Goal: Communication & Community: Answer question/provide support

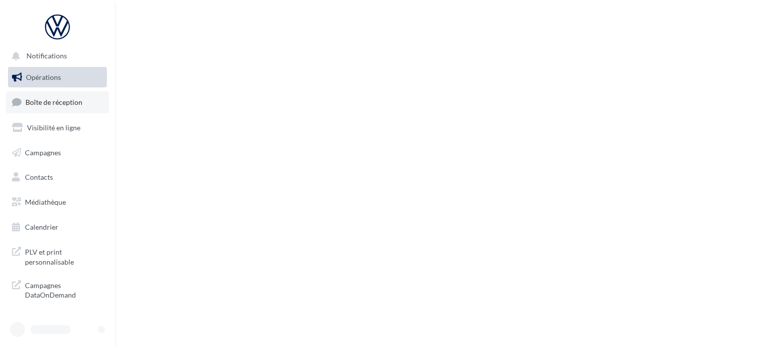
click at [56, 101] on span "Boîte de réception" at bounding box center [53, 102] width 57 height 8
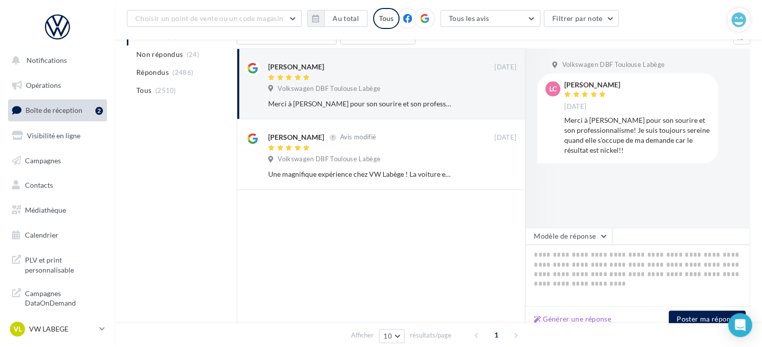
scroll to position [100, 0]
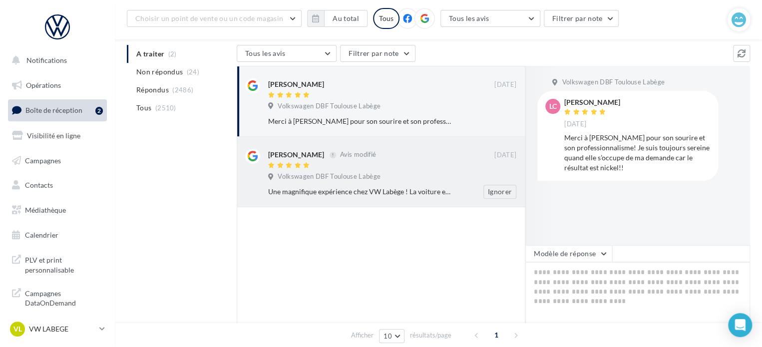
click at [340, 185] on div "Une magnifique expérience chez VW Labège ! La voiture est magnifique et bien pr…" at bounding box center [396, 192] width 256 height 14
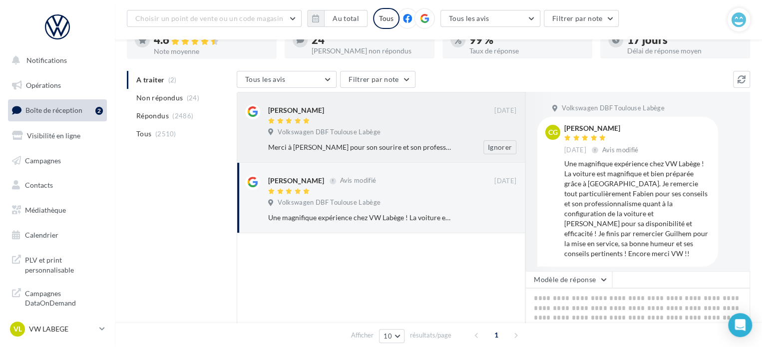
scroll to position [74, 0]
click at [325, 141] on div "Merci à [PERSON_NAME] pour son sourire et son professionnalisme! Je suis toujou…" at bounding box center [396, 147] width 256 height 14
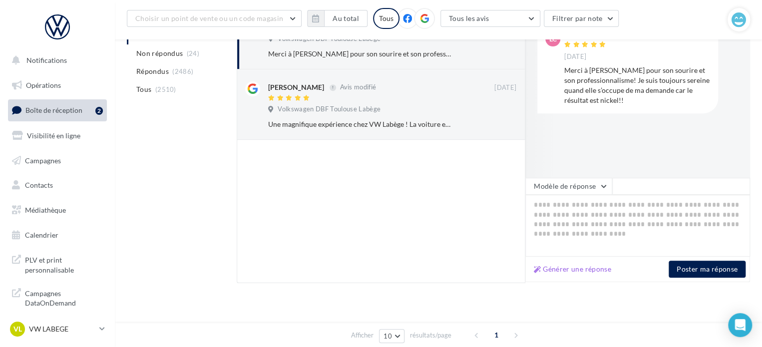
scroll to position [174, 0]
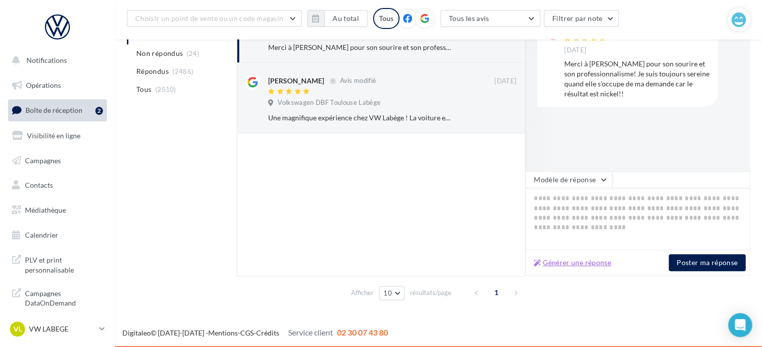
click at [578, 260] on button "Générer une réponse" at bounding box center [572, 263] width 85 height 12
type textarea "**********"
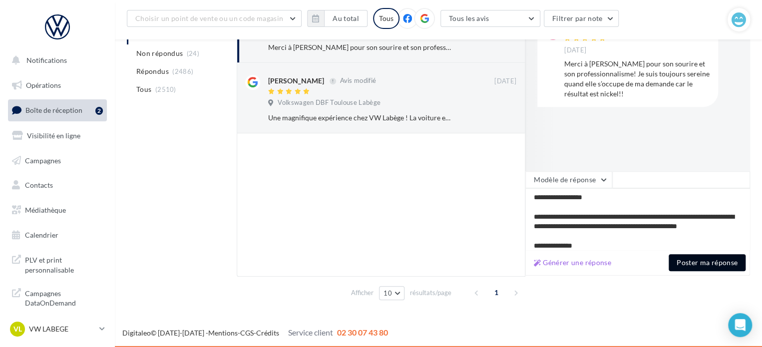
click at [699, 269] on button "Poster ma réponse" at bounding box center [707, 262] width 77 height 17
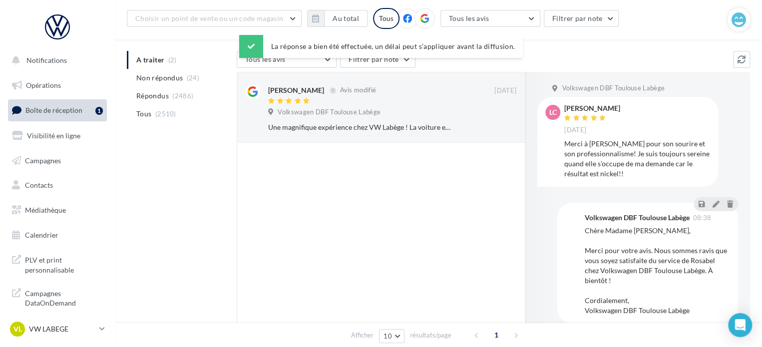
scroll to position [73, 0]
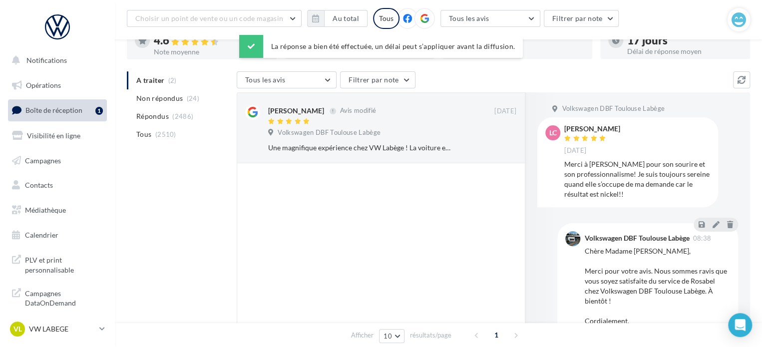
click at [330, 131] on span "Volkswagen DBF Toulouse Labège" at bounding box center [329, 132] width 103 height 9
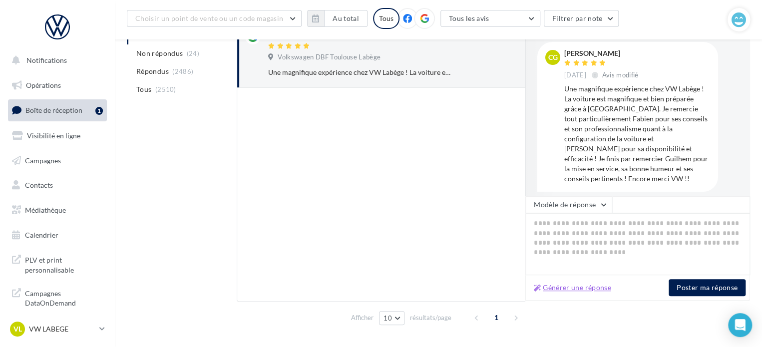
scroll to position [174, 0]
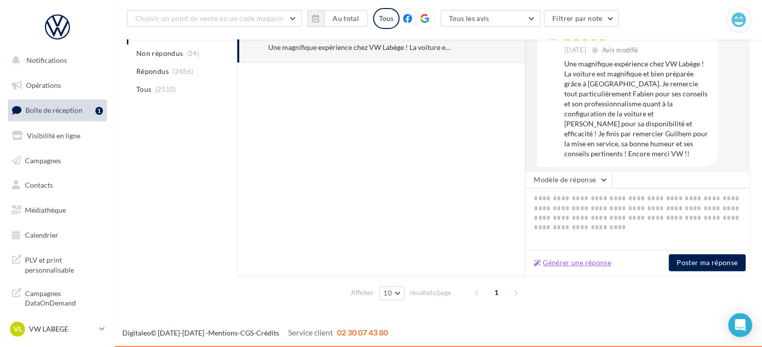
click at [565, 266] on button "Générer une réponse" at bounding box center [572, 263] width 85 height 12
type textarea "**********"
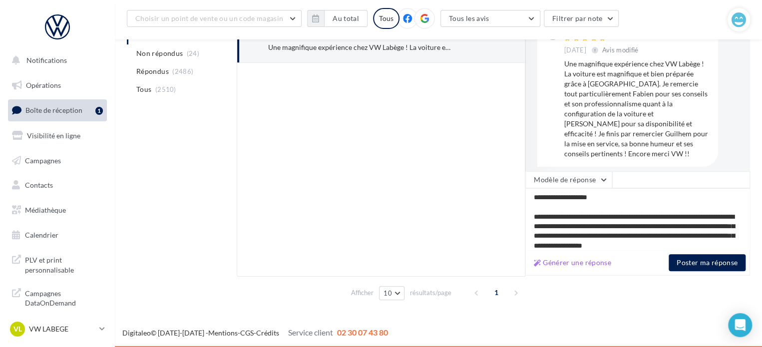
scroll to position [43, 0]
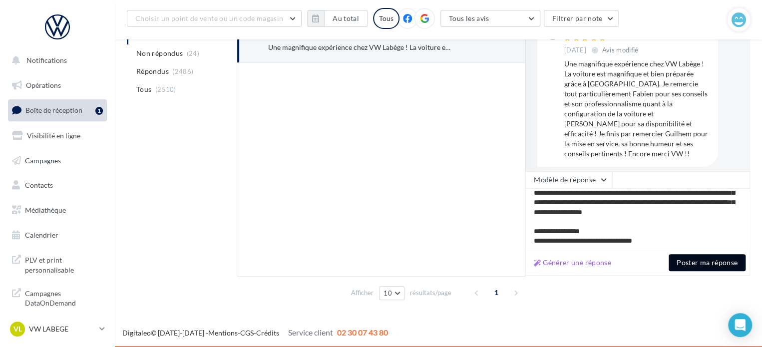
click at [716, 269] on button "Poster ma réponse" at bounding box center [707, 262] width 77 height 17
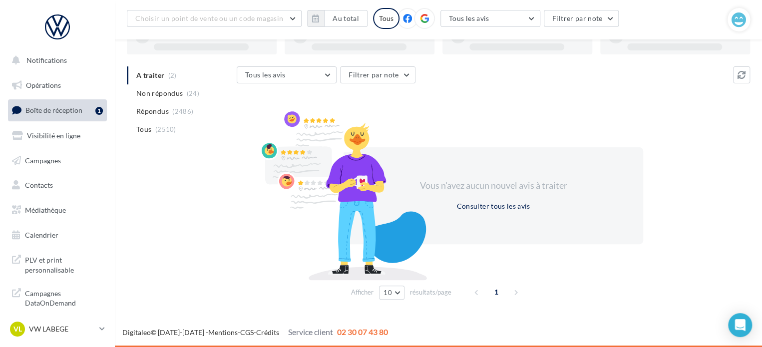
scroll to position [77, 0]
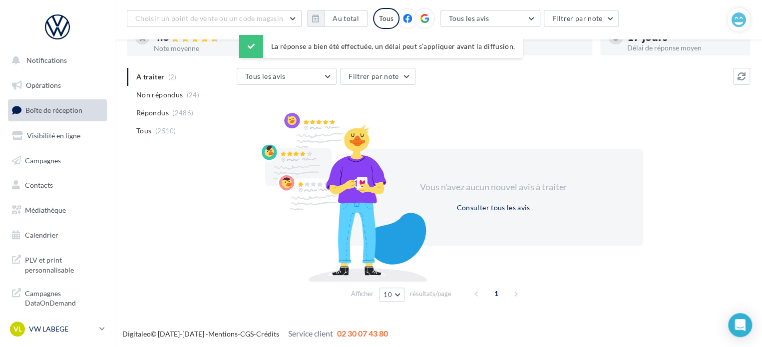
click at [68, 331] on p "VW LABEGE" at bounding box center [62, 329] width 66 height 10
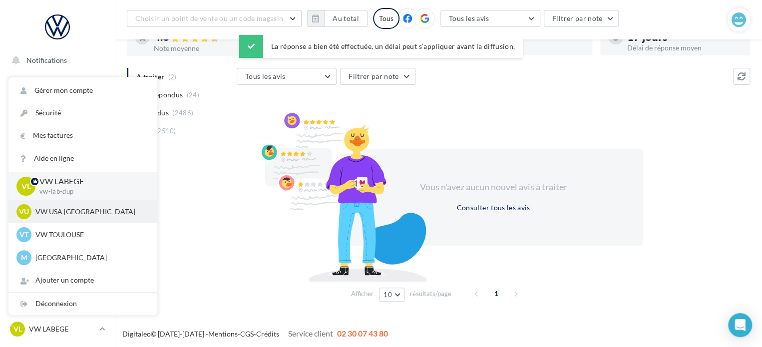
click at [85, 217] on div "VU VW USA TOULOUSE vw-tou-dup" at bounding box center [82, 211] width 133 height 15
